Goal: Task Accomplishment & Management: Manage account settings

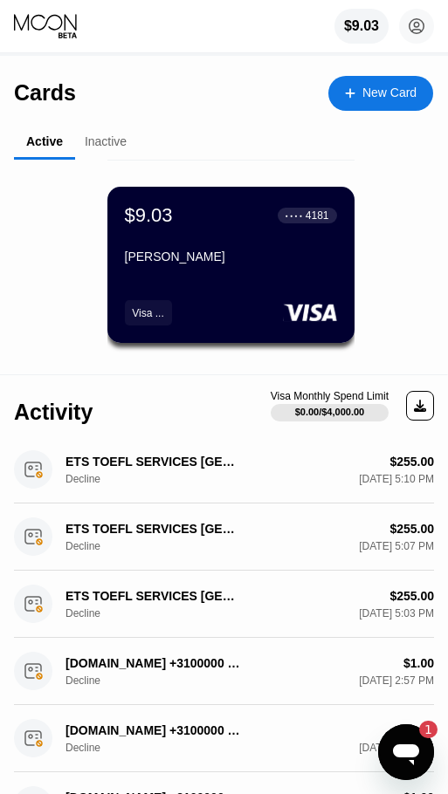
click at [203, 279] on div "$9.03 ● ● ● ● 4181 [PERSON_NAME] Pasehvar Visa ..." at bounding box center [230, 265] width 247 height 156
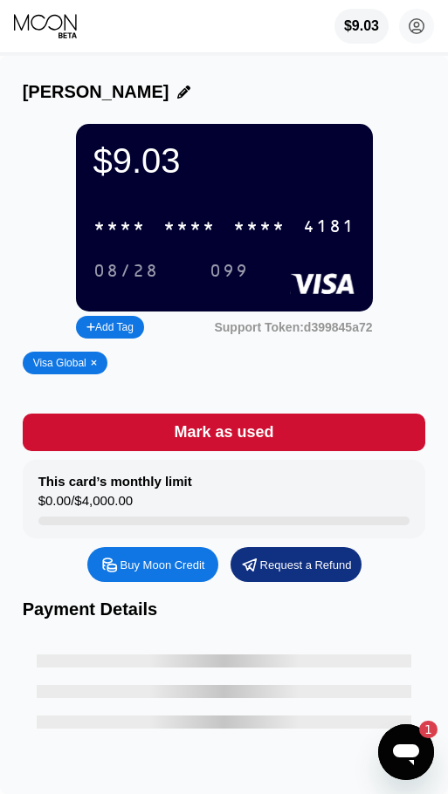
click at [209, 237] on div "* * * *" at bounding box center [189, 227] width 52 height 20
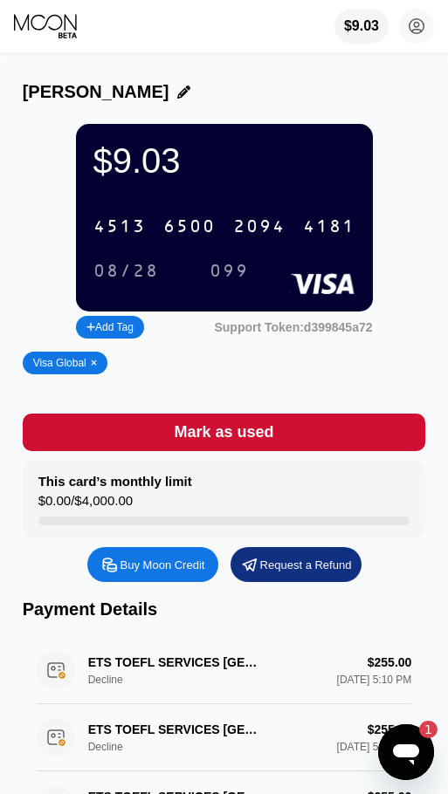
click at [161, 279] on div "08/28" at bounding box center [126, 271] width 92 height 29
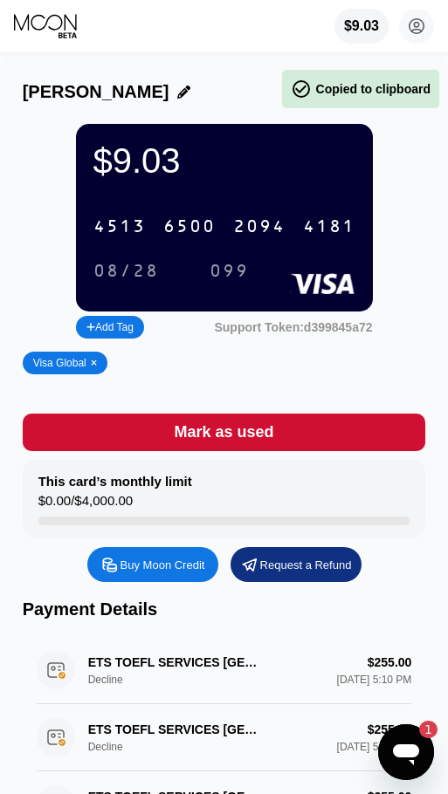
click at [230, 282] on div "099" at bounding box center [228, 272] width 39 height 20
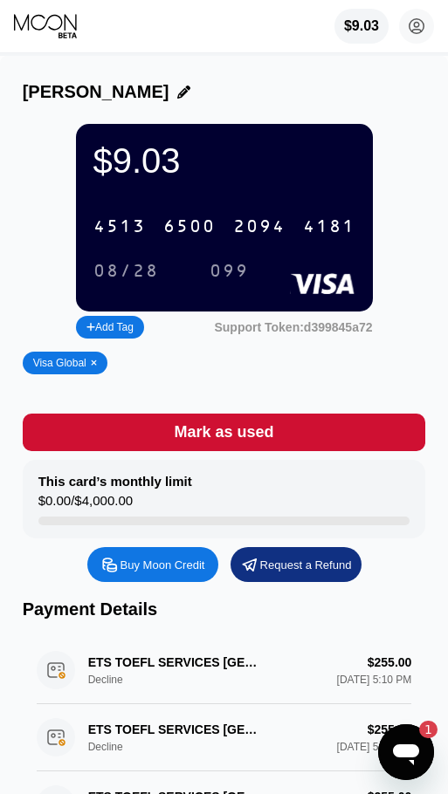
click at [141, 237] on div "4513" at bounding box center [119, 227] width 52 height 20
click at [217, 228] on div "* * * * * * * * * * * * 4181" at bounding box center [224, 227] width 283 height 36
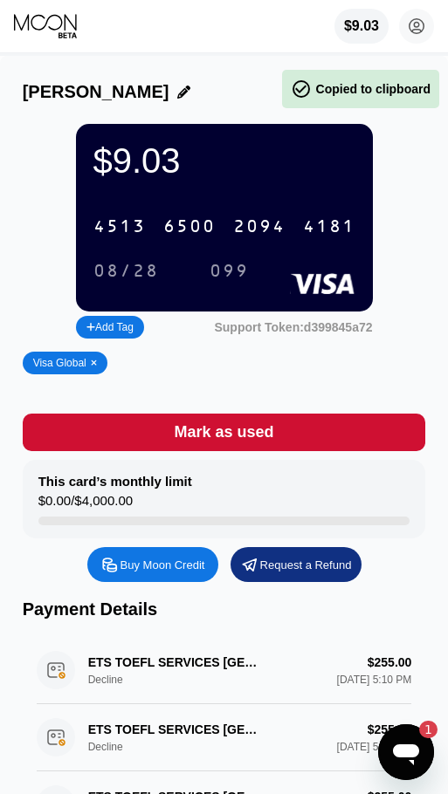
click at [129, 282] on div "08/28" at bounding box center [125, 272] width 65 height 20
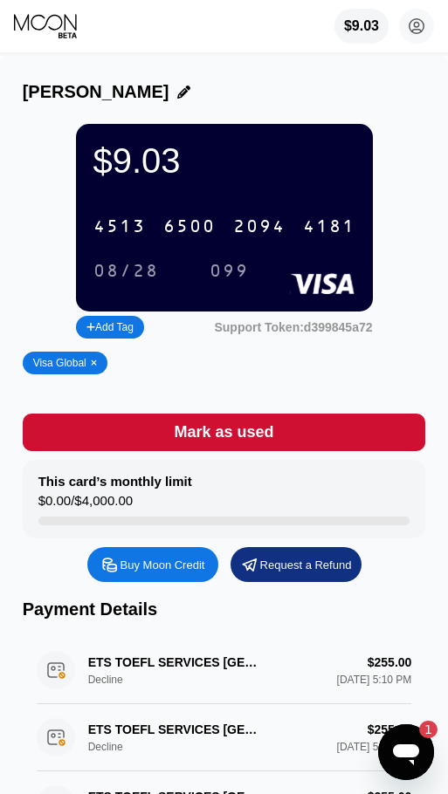
click at [238, 281] on div "099" at bounding box center [228, 272] width 39 height 20
click at [161, 228] on div "[CREDIT_CARD_NUMBER]" at bounding box center [224, 227] width 283 height 36
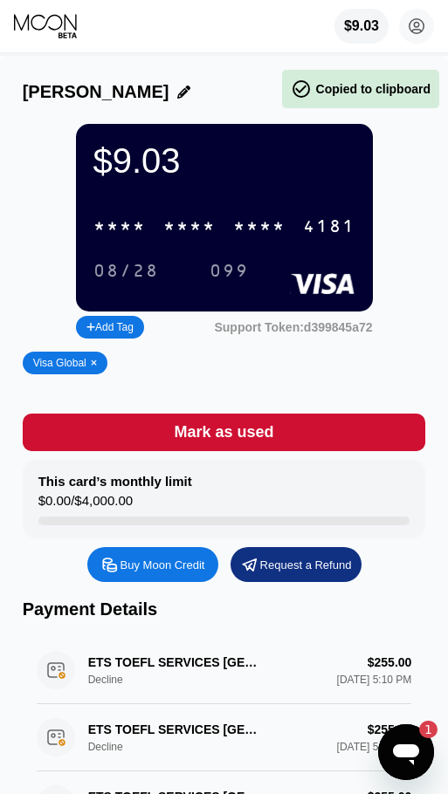
click at [152, 281] on div "08/28" at bounding box center [125, 272] width 65 height 20
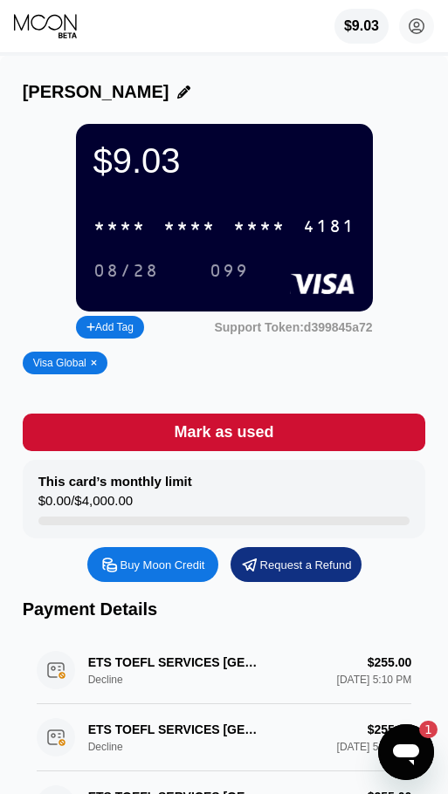
click at [228, 278] on div "099" at bounding box center [228, 272] width 39 height 20
